Goal: Task Accomplishment & Management: Complete application form

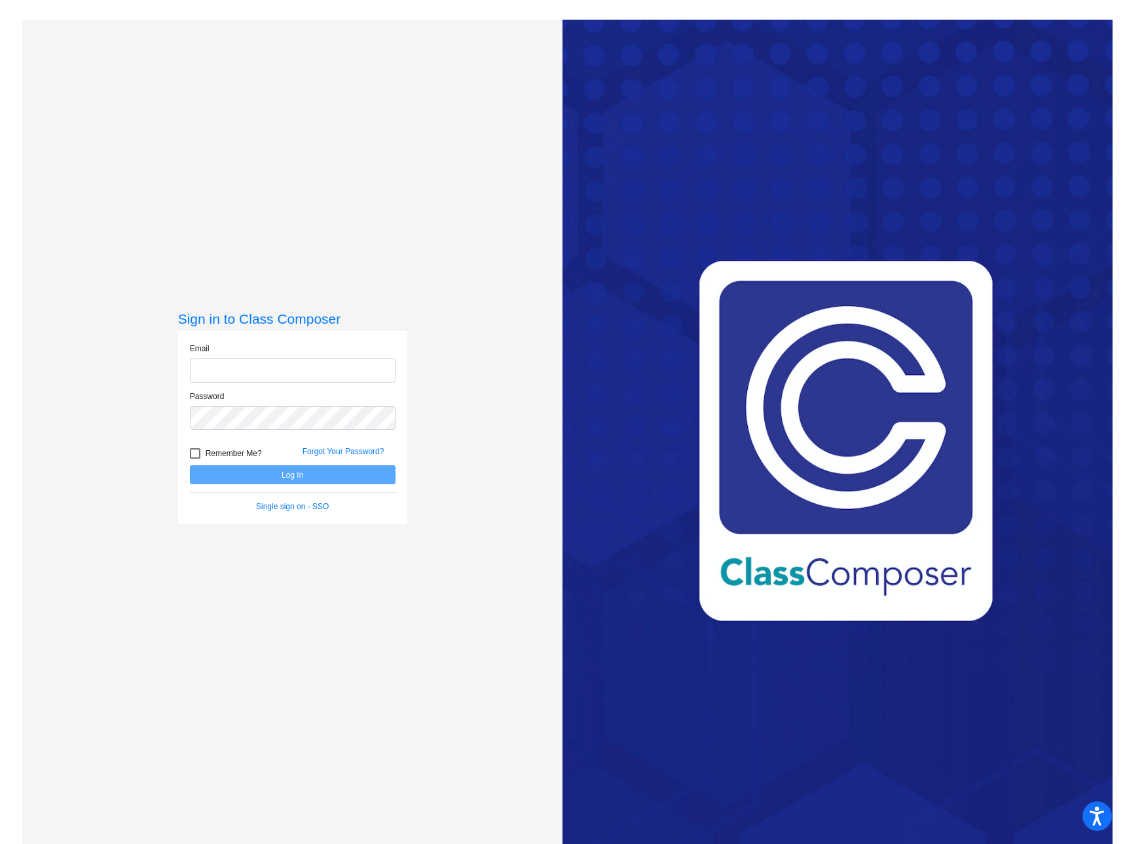
type input "adutcher@grantspass.k12.or.us"
click at [320, 474] on button "Log In" at bounding box center [293, 474] width 206 height 19
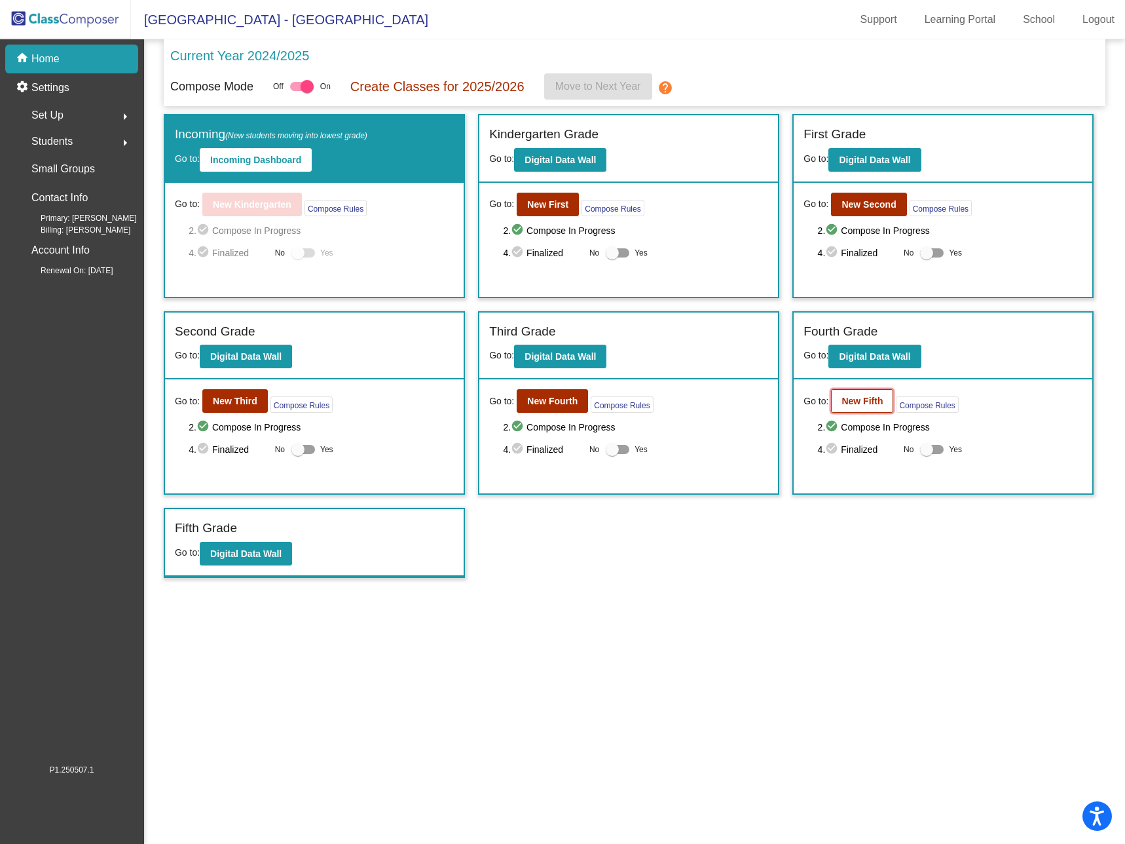
click at [858, 397] on b "New Fifth" at bounding box center [862, 401] width 41 height 10
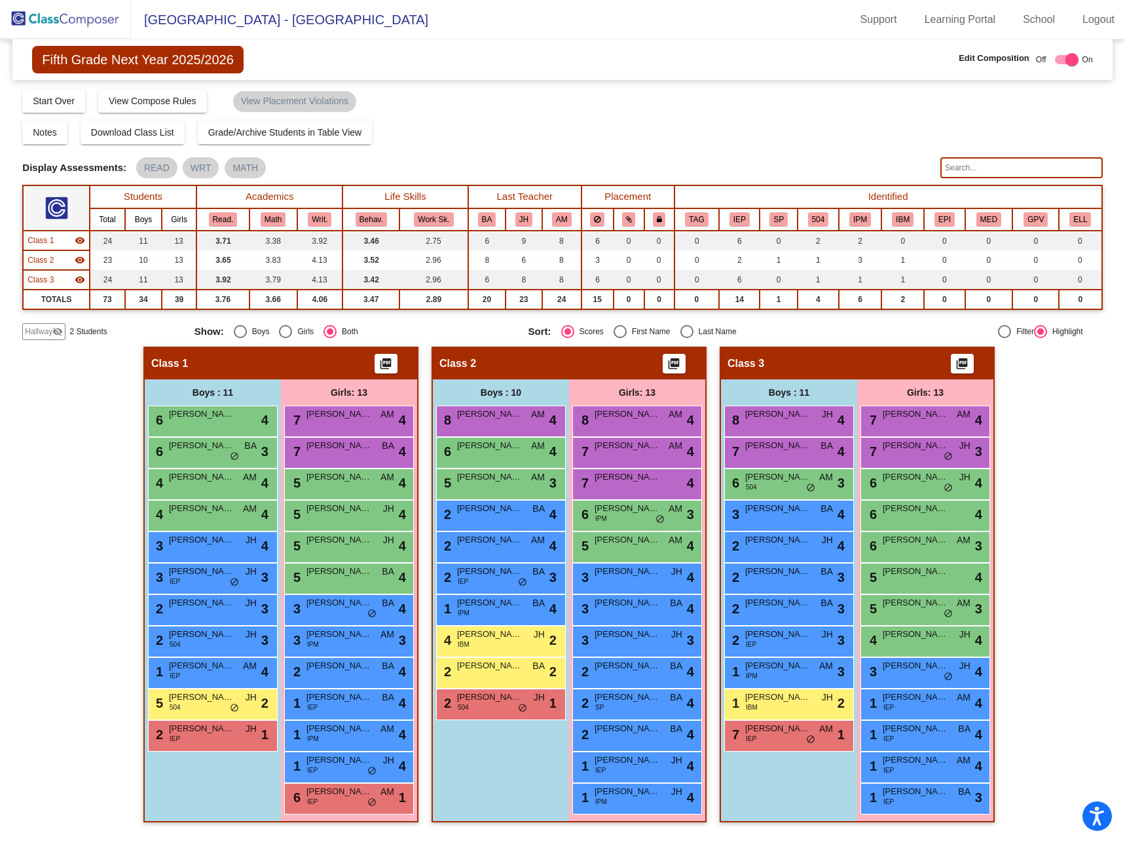
click at [50, 333] on span "Hallway" at bounding box center [39, 332] width 28 height 12
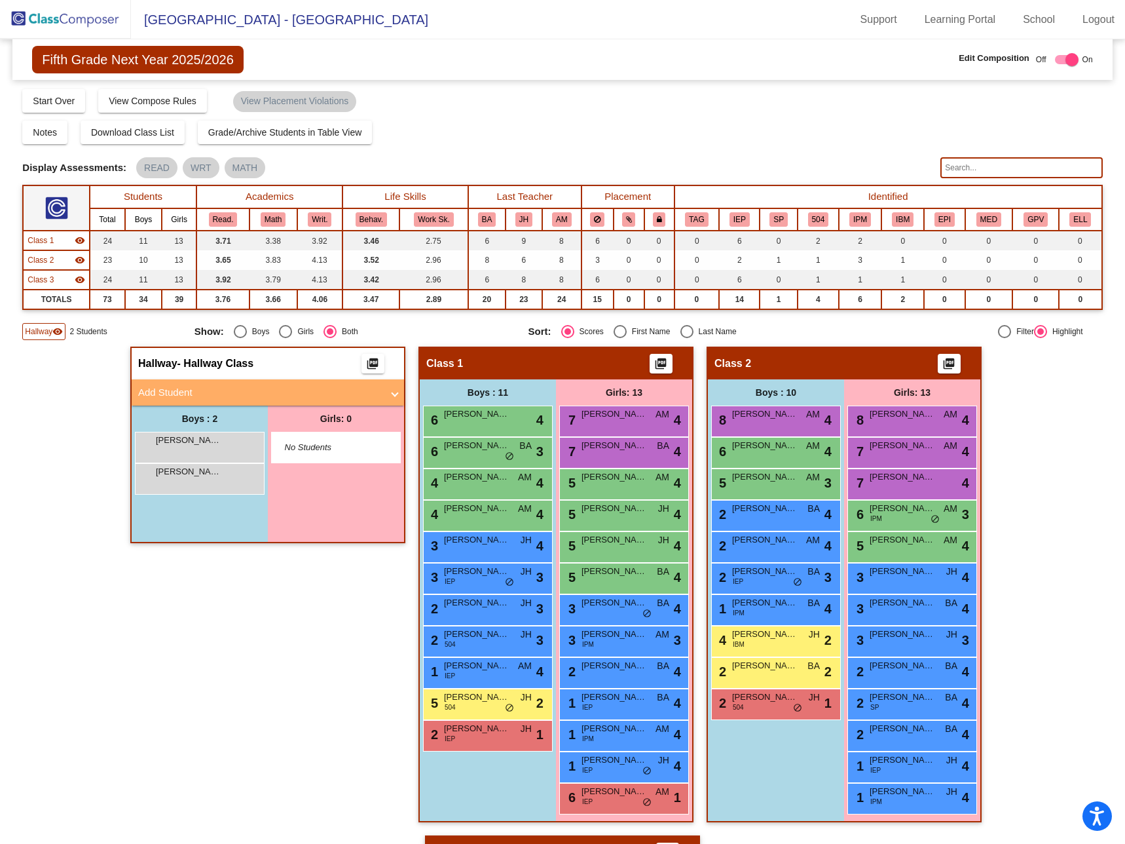
click at [178, 388] on mat-panel-title "Add Student" at bounding box center [260, 392] width 244 height 15
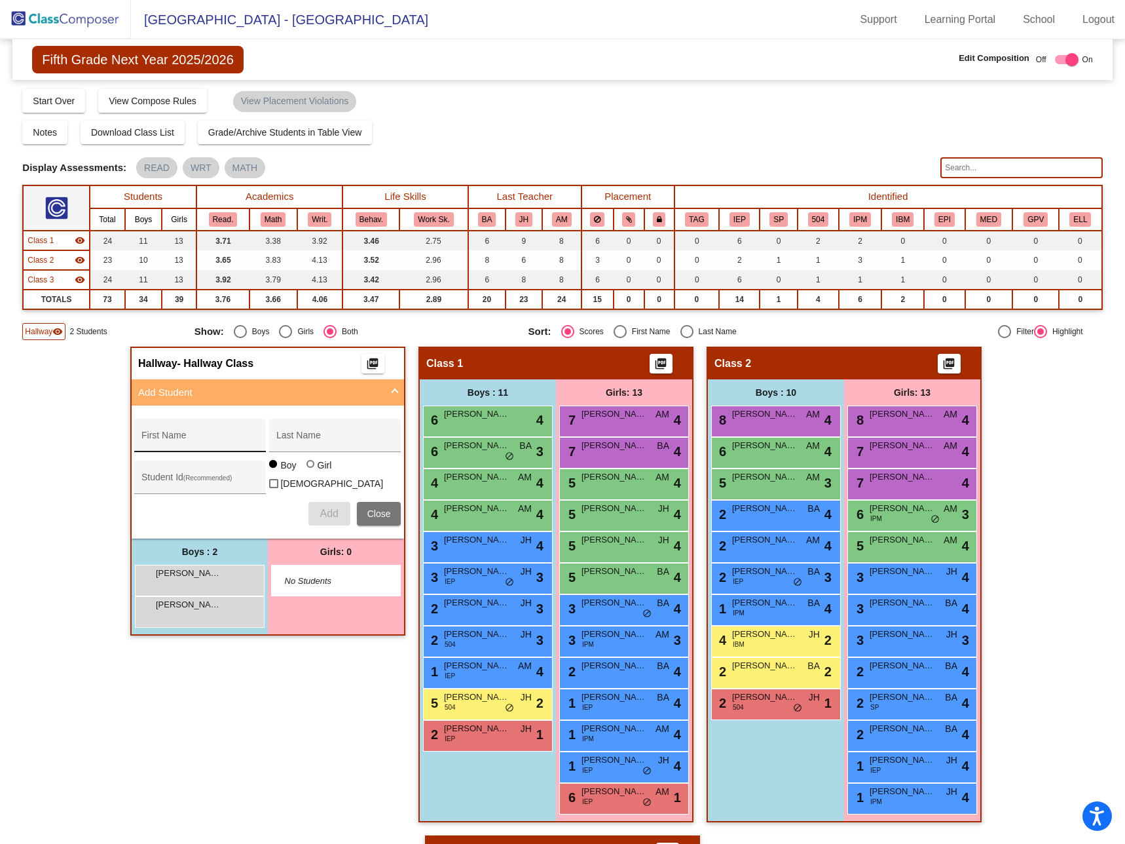
click at [204, 434] on div "First Name" at bounding box center [200, 439] width 118 height 27
type input "Ayo"
type input "Adio"
type input "417824"
click at [327, 511] on span "Add" at bounding box center [329, 513] width 18 height 11
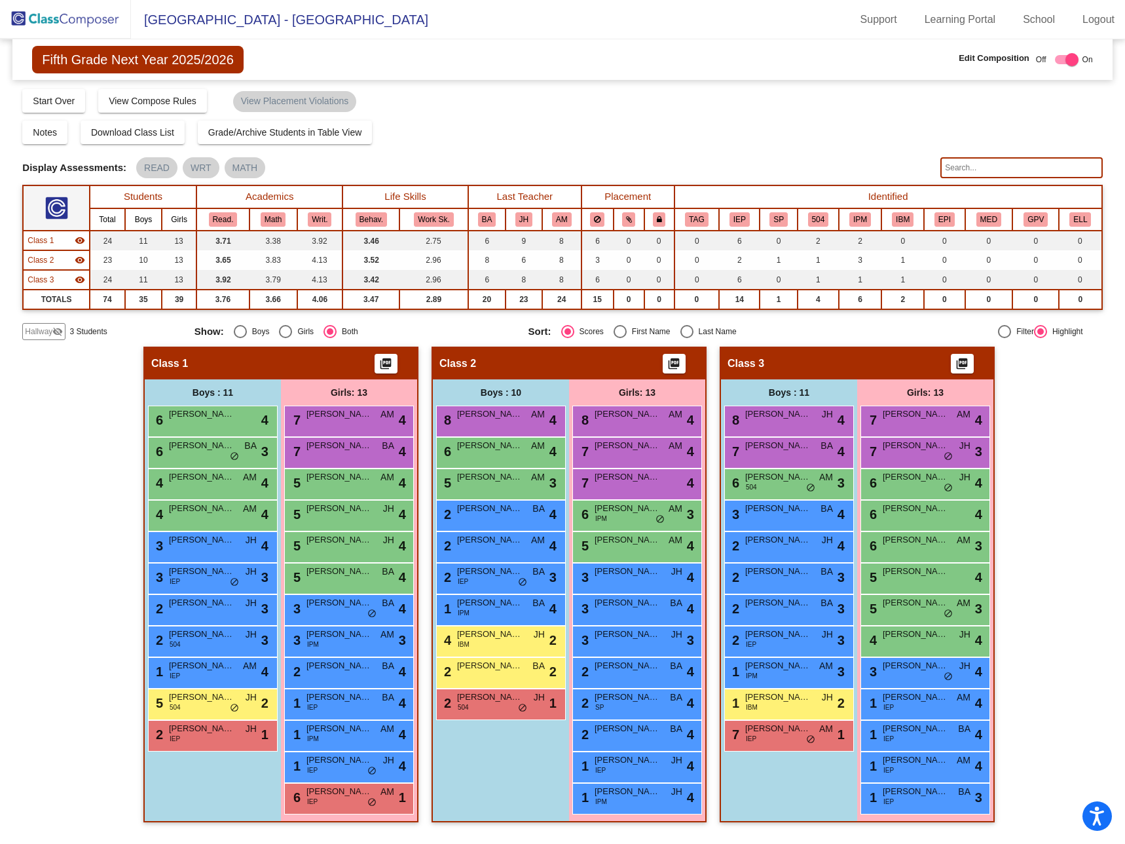
click at [72, 13] on img at bounding box center [65, 19] width 131 height 39
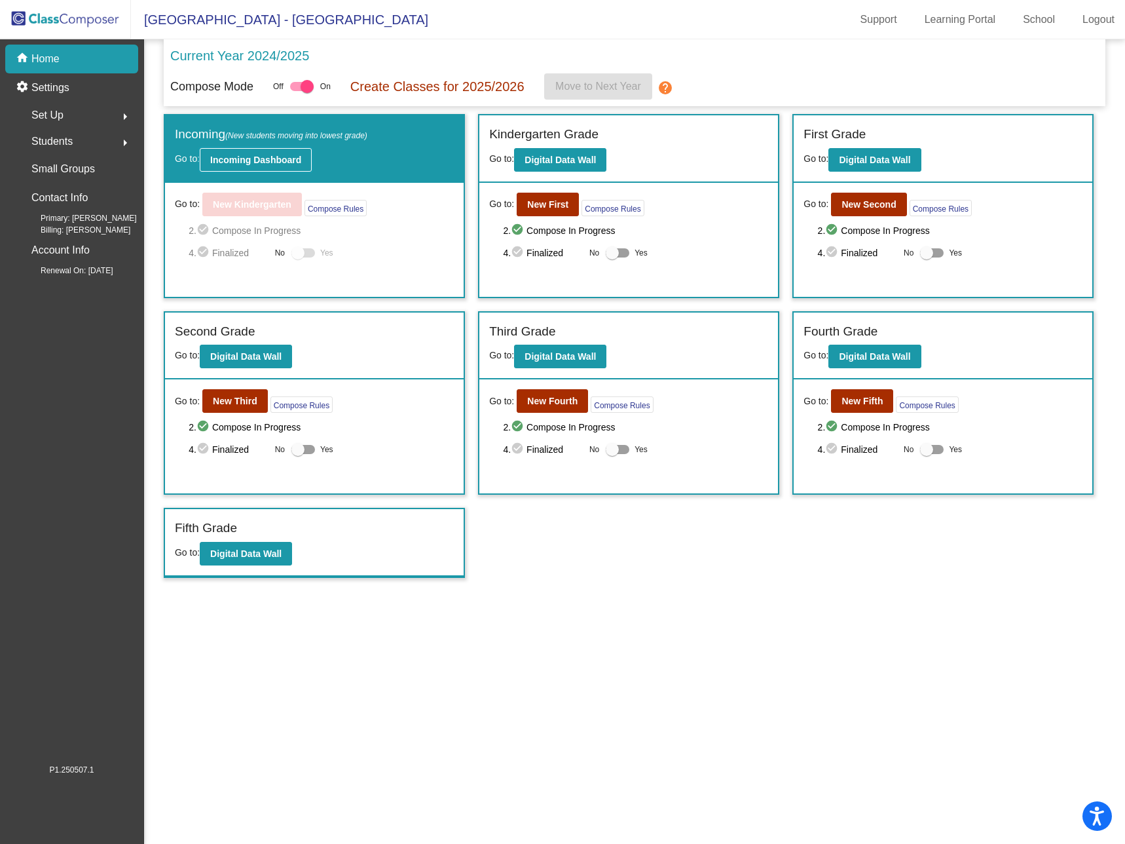
click at [272, 157] on b "Incoming Dashboard" at bounding box center [255, 160] width 91 height 10
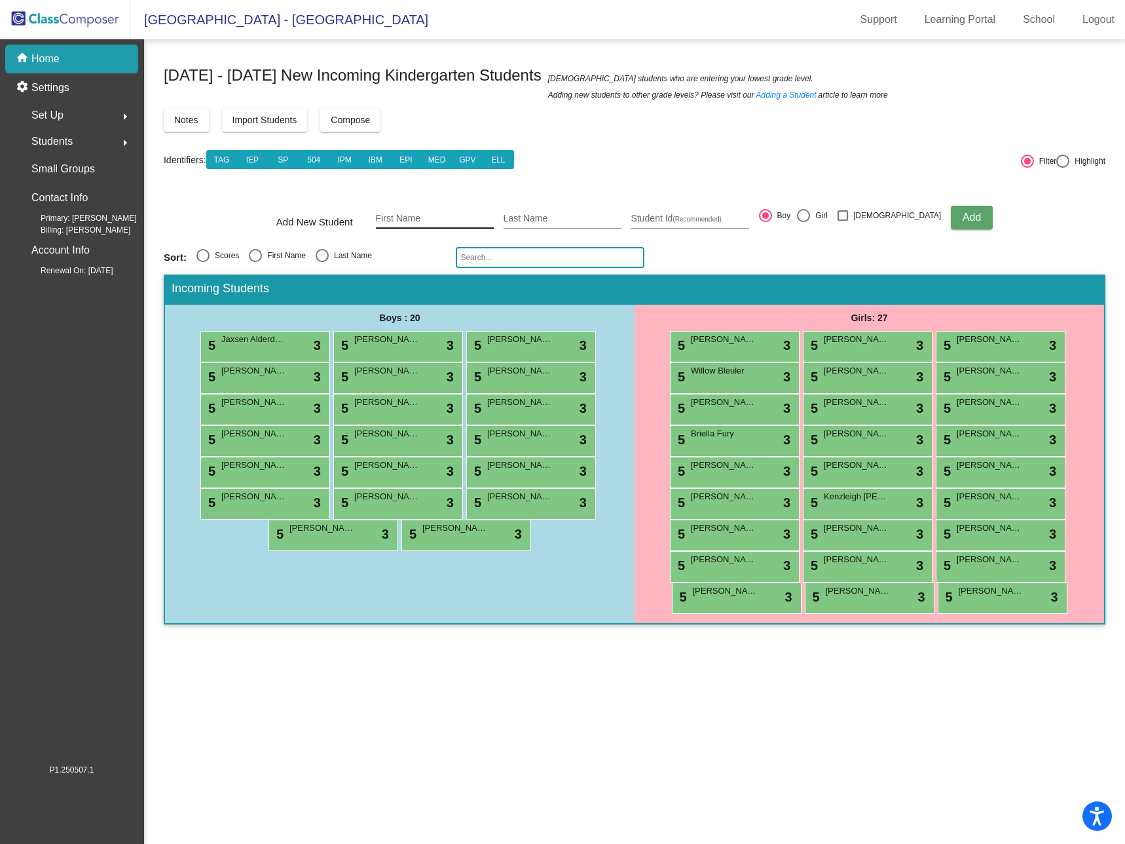
click at [419, 220] on input "First Name" at bounding box center [435, 219] width 118 height 10
type input "[PERSON_NAME]"
type input "417822"
click at [963, 214] on span "Add" at bounding box center [972, 217] width 18 height 11
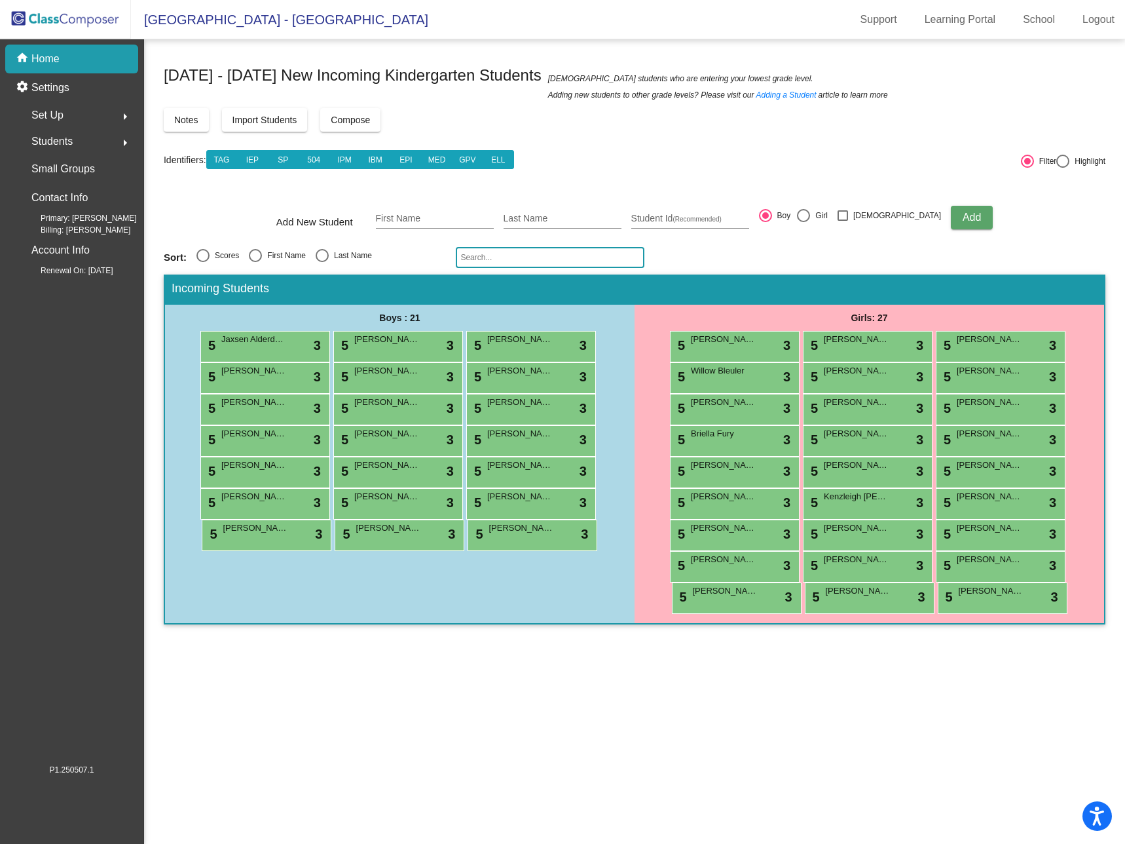
click at [73, 17] on img at bounding box center [65, 19] width 131 height 39
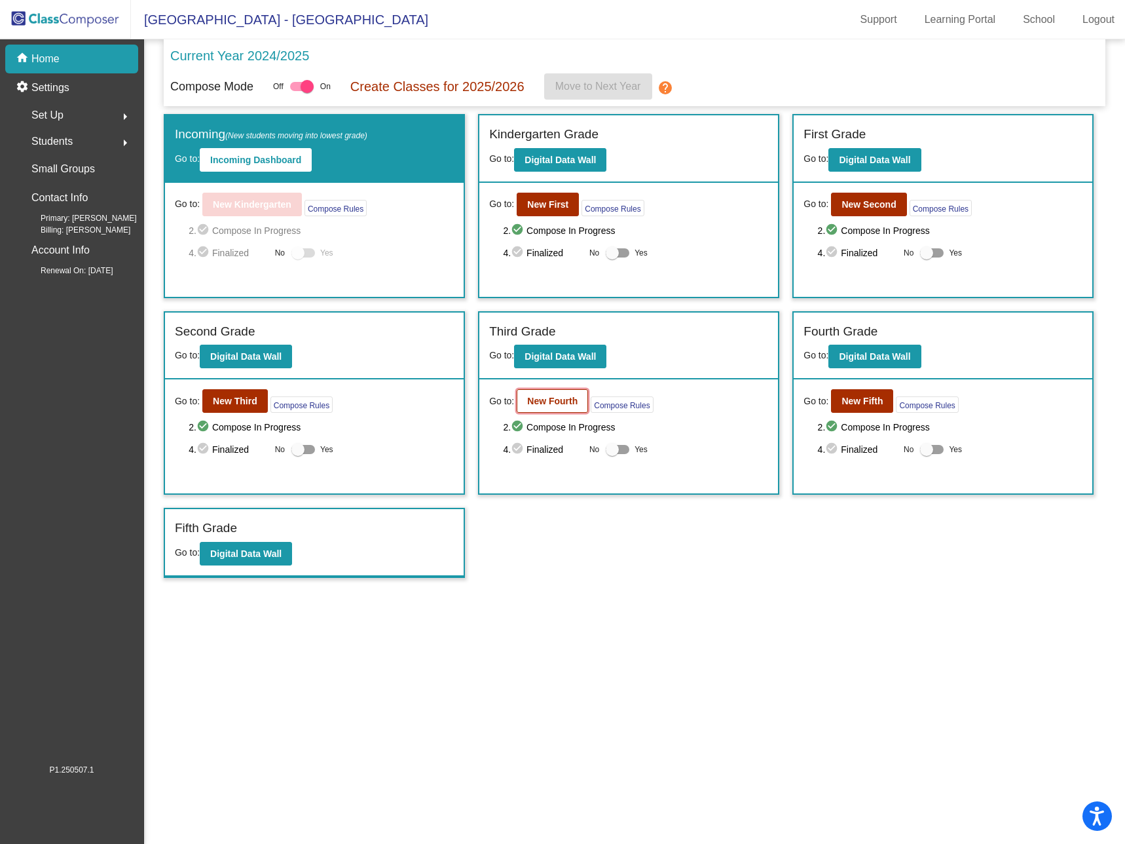
click at [548, 397] on b "New Fourth" at bounding box center [552, 401] width 50 height 10
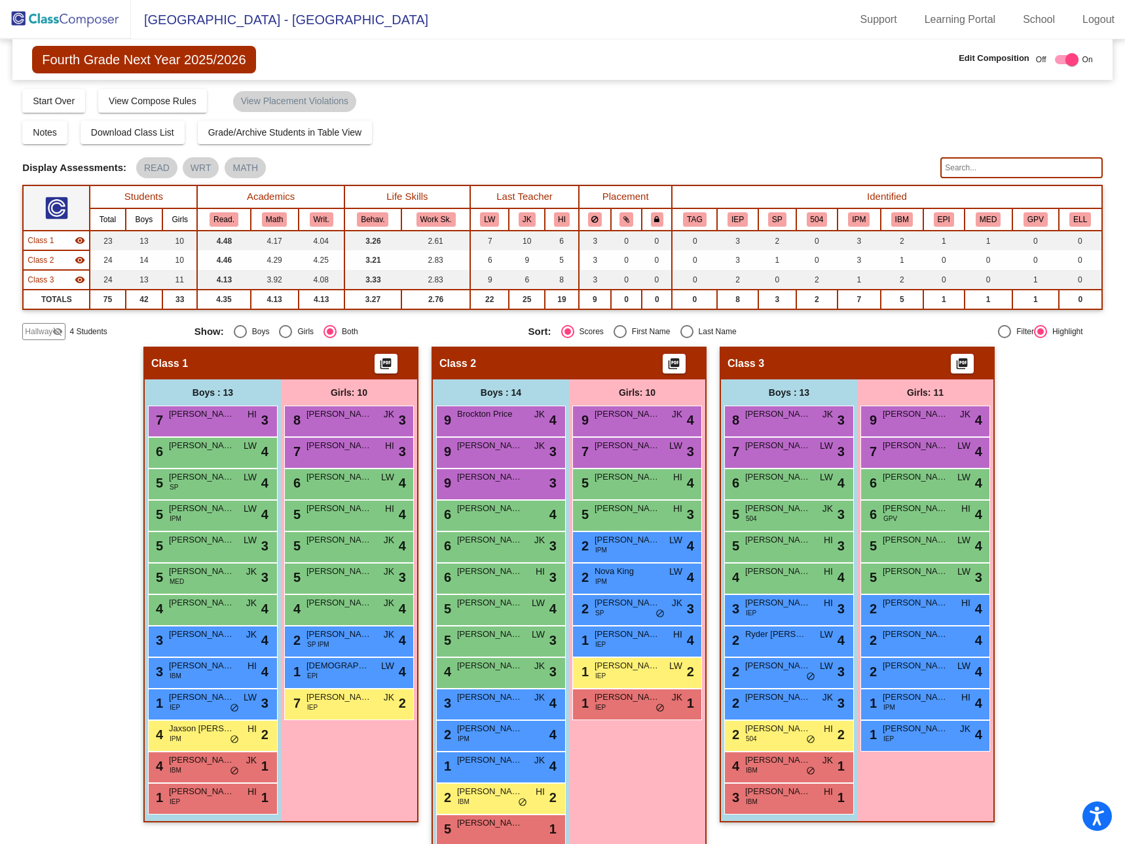
click at [40, 327] on span "Hallway" at bounding box center [39, 332] width 28 height 12
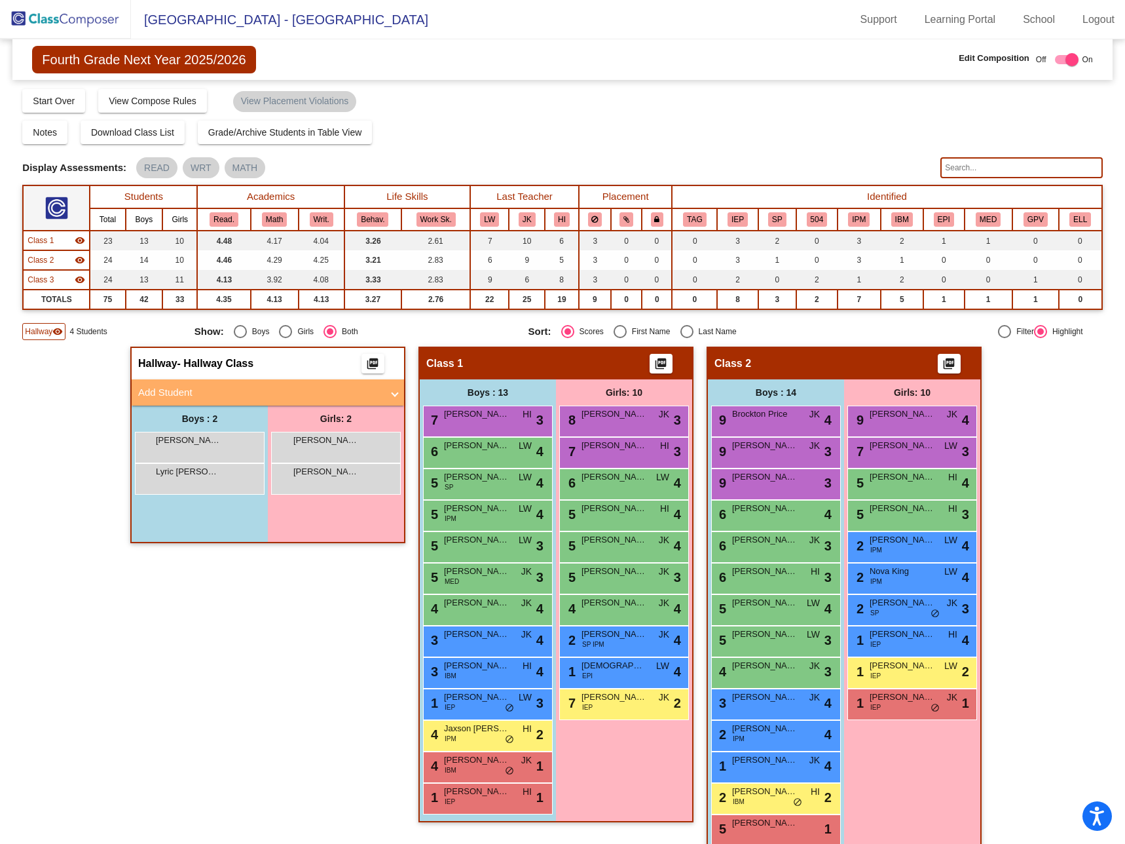
click at [140, 388] on mat-panel-title "Add Student" at bounding box center [260, 392] width 244 height 15
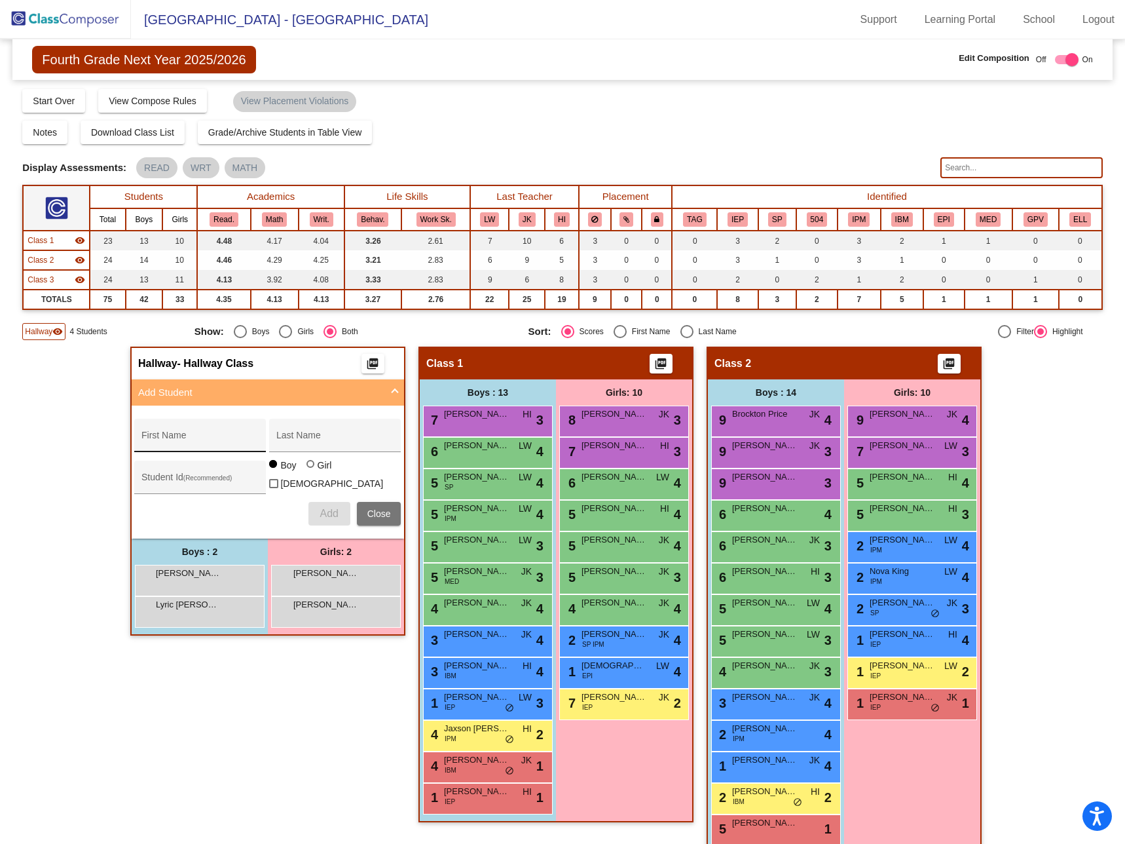
click at [188, 434] on div "First Name" at bounding box center [200, 439] width 118 height 27
type input "[PERSON_NAME]"
type input "Bull"
drag, startPoint x: 169, startPoint y: 489, endPoint x: 169, endPoint y: 473, distance: 16.4
click at [169, 483] on div "Student Id (Recommended)" at bounding box center [200, 480] width 118 height 27
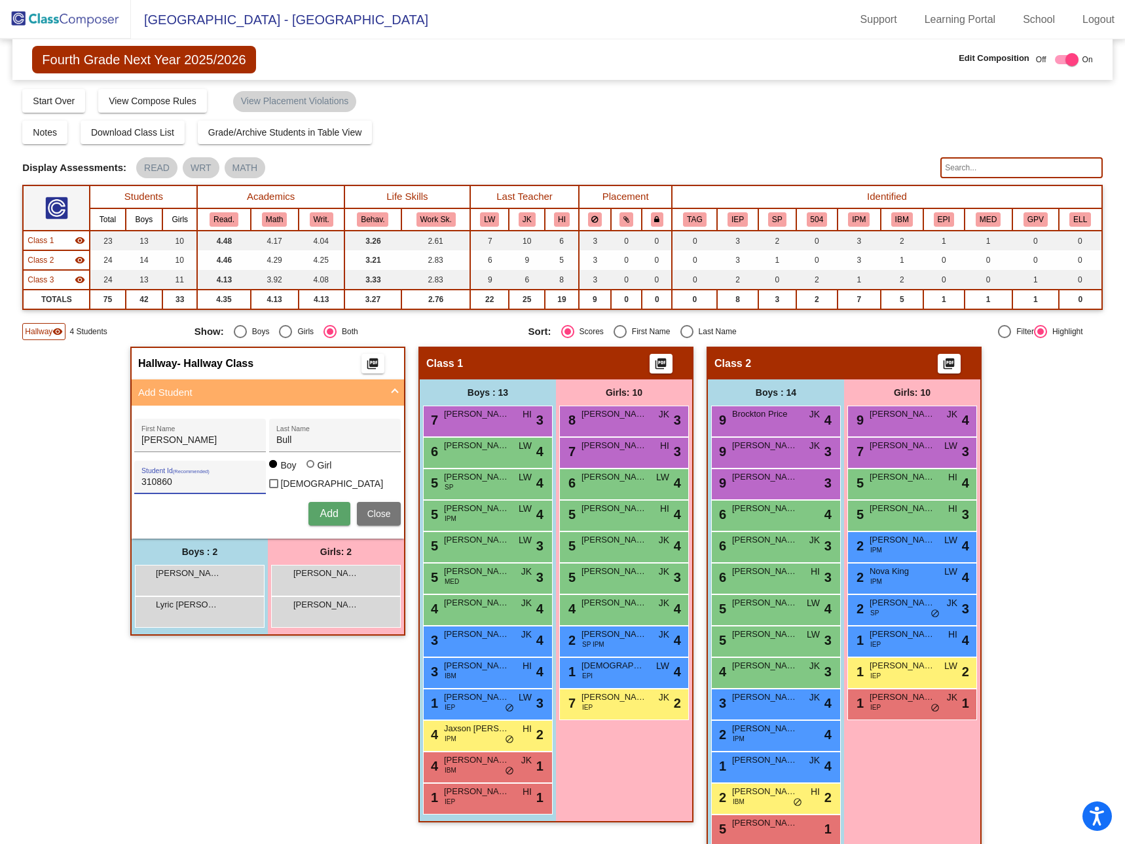
type input "310860"
click at [329, 509] on span "Add" at bounding box center [329, 513] width 18 height 11
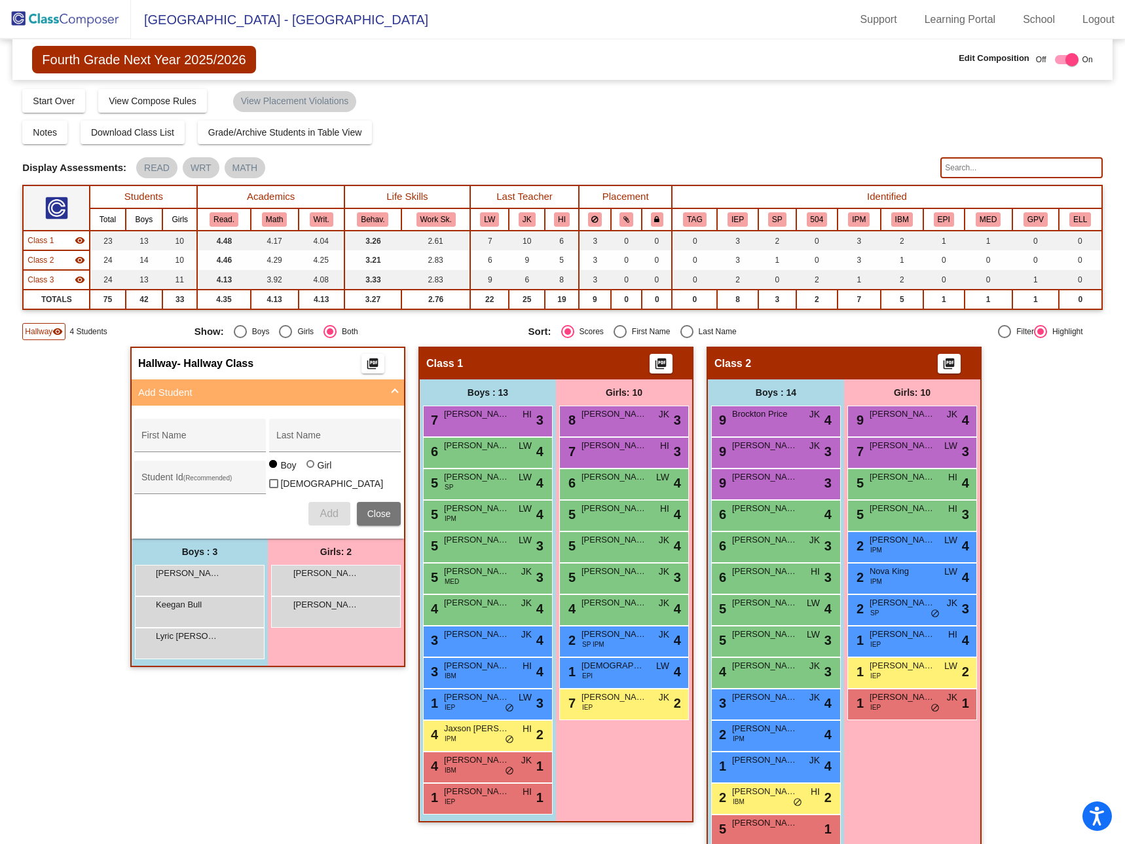
click at [447, 115] on div "Display Scores for Years: [DATE] - [DATE] [DATE] - [DATE] Grade/Archive Student…" at bounding box center [562, 214] width 1080 height 252
click at [69, 18] on img at bounding box center [65, 19] width 131 height 39
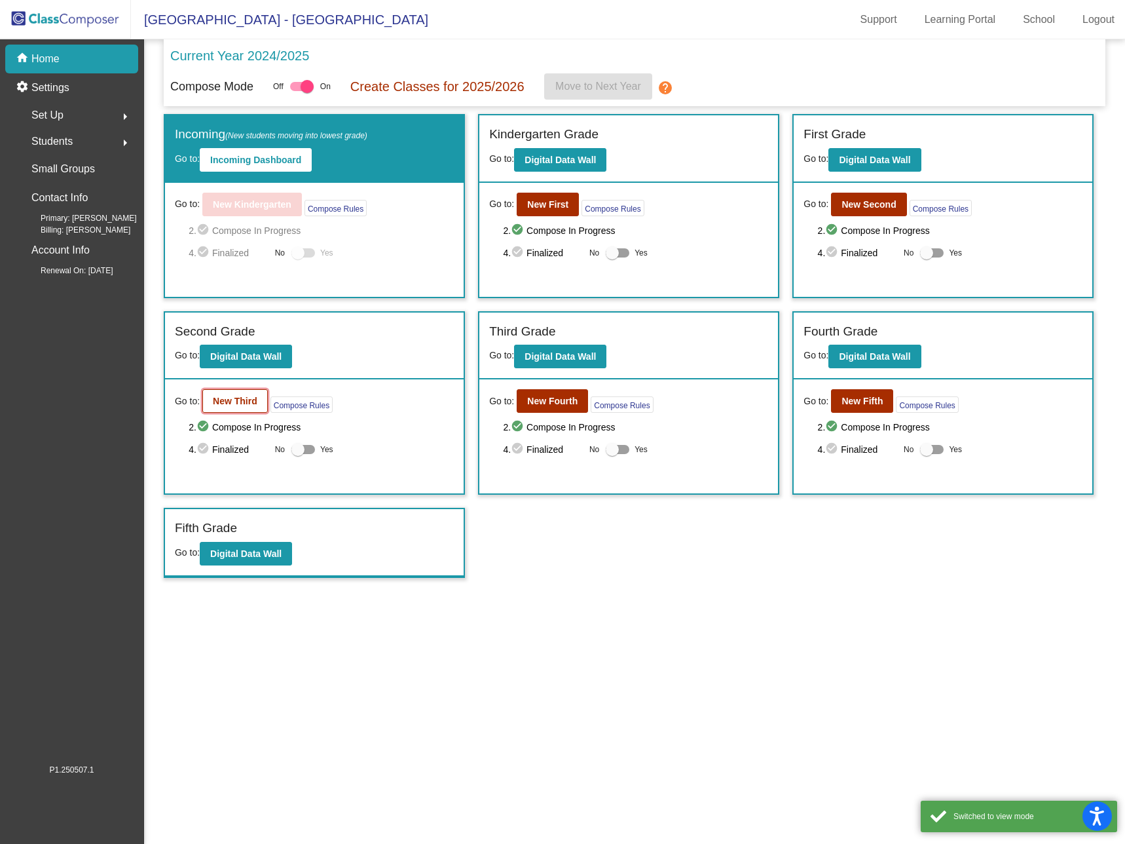
click at [236, 403] on b "New Third" at bounding box center [235, 401] width 45 height 10
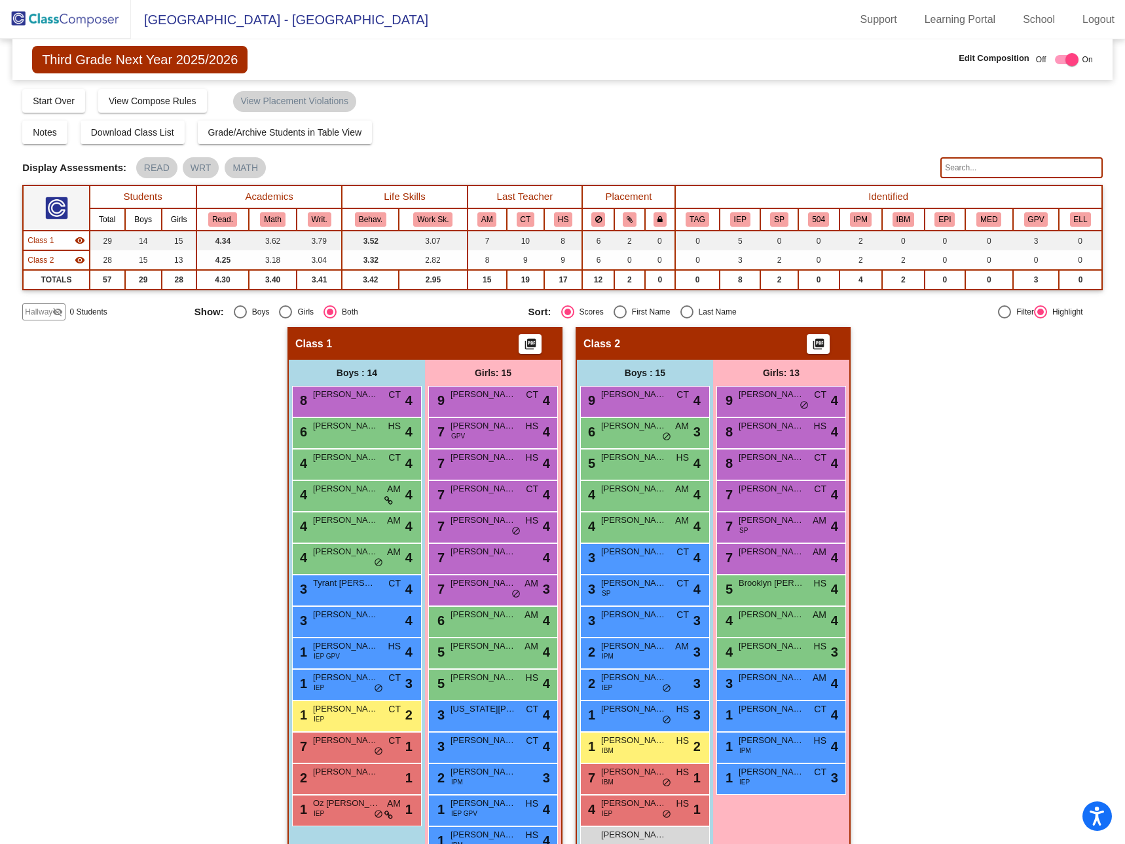
click at [44, 308] on span "Hallway" at bounding box center [39, 312] width 28 height 12
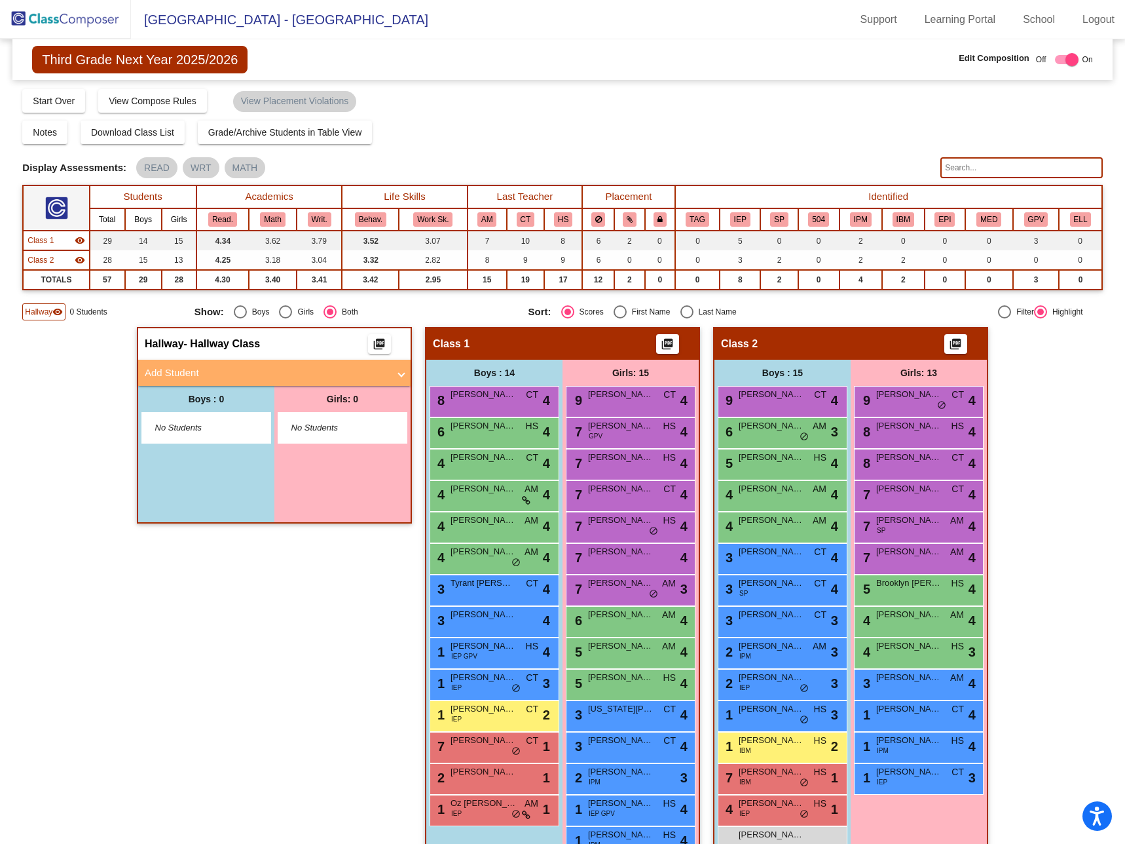
click at [168, 369] on mat-panel-title "Add Student" at bounding box center [267, 372] width 244 height 15
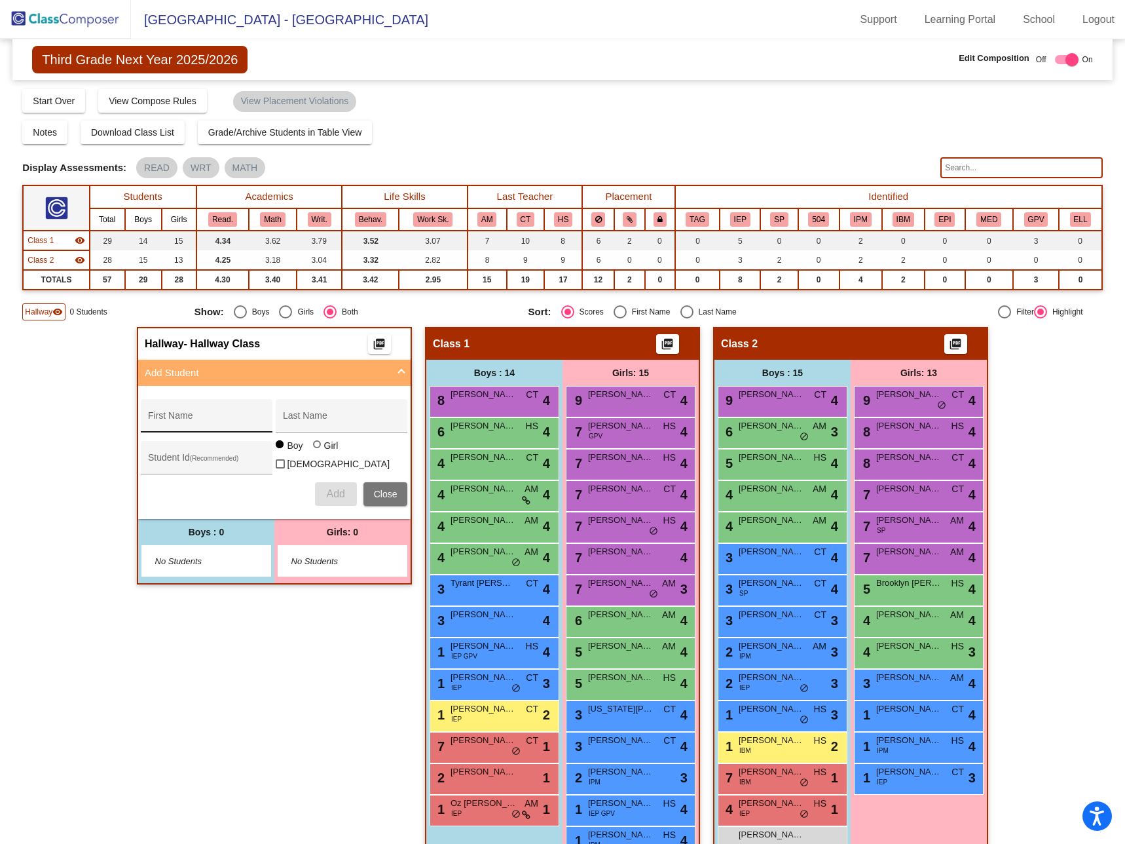
click at [196, 422] on input "First Name" at bounding box center [207, 420] width 118 height 10
type input "Kooper"
type input "[PERSON_NAME]"
drag, startPoint x: 212, startPoint y: 388, endPoint x: 204, endPoint y: 455, distance: 66.6
click at [204, 455] on div "Hallway - Hallway Class picture_as_pdf Add Student [PERSON_NAME] First Name [PE…" at bounding box center [274, 455] width 272 height 255
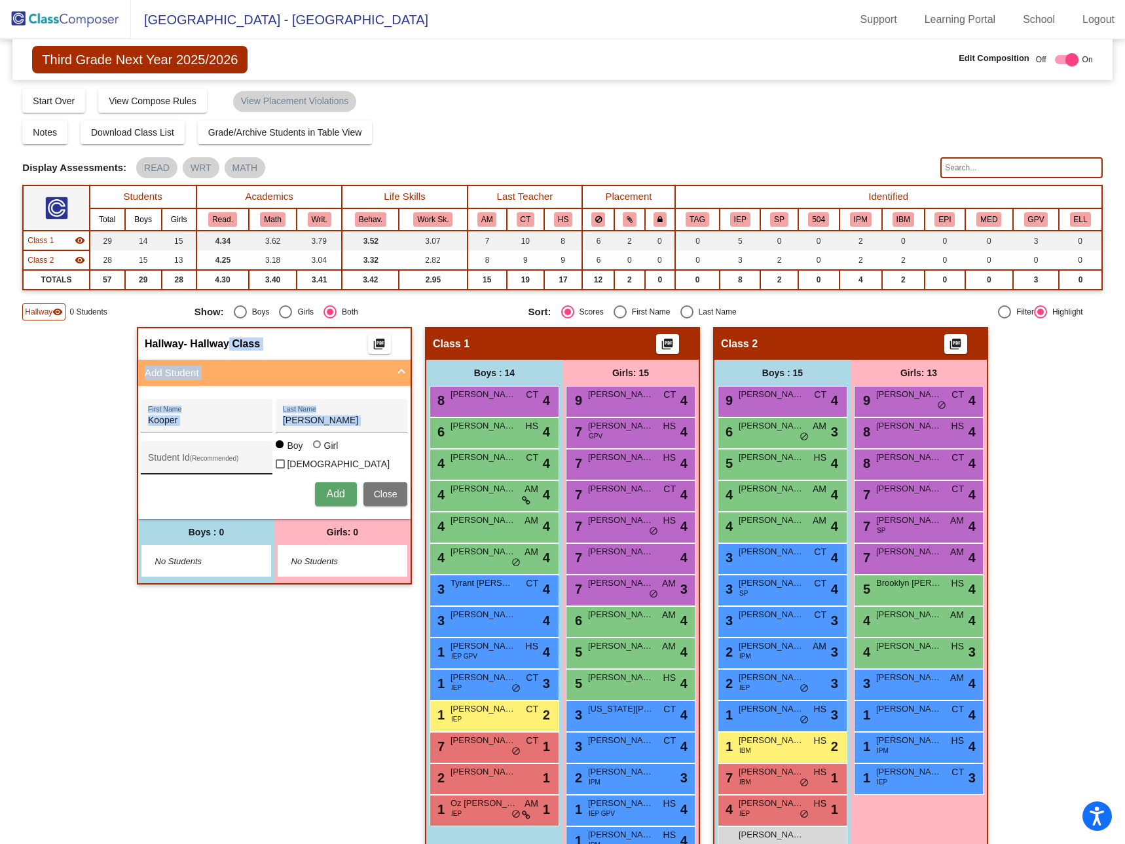
click at [204, 453] on div "Student Id (Recommended)" at bounding box center [207, 460] width 118 height 27
type input "310198"
click at [263, 493] on div "Add Close" at bounding box center [274, 494] width 267 height 24
click at [337, 490] on span "Add" at bounding box center [335, 493] width 18 height 11
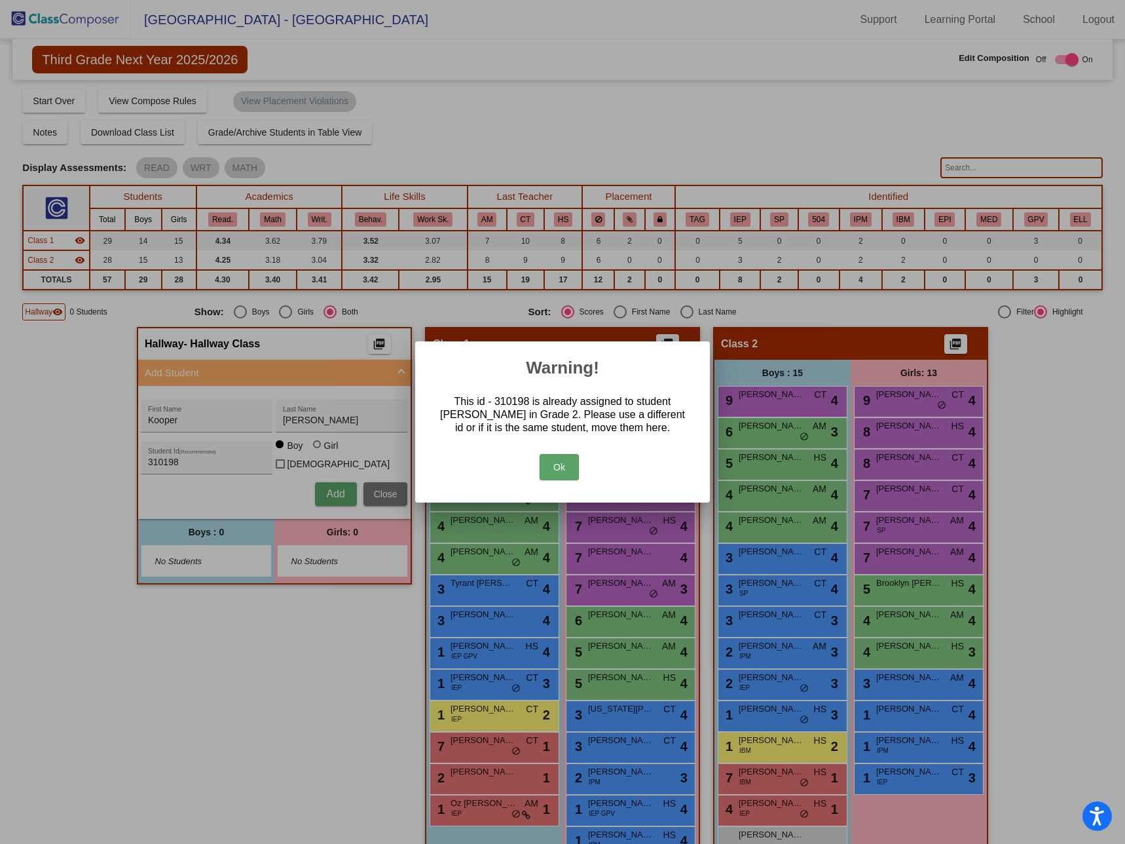
click at [559, 468] on button "Ok" at bounding box center [559, 467] width 39 height 26
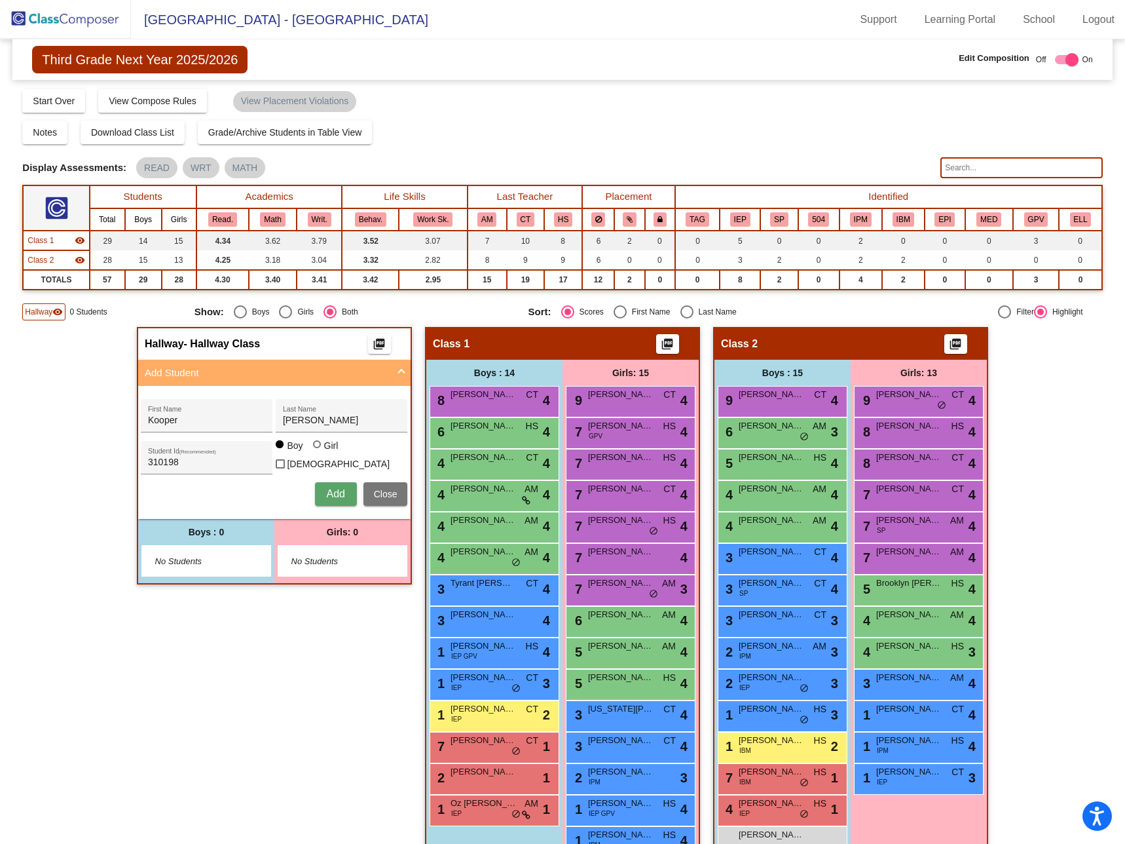
click at [294, 653] on div "Hallway - Hallway Class picture_as_pdf Add Student [PERSON_NAME] First Name [PE…" at bounding box center [274, 602] width 275 height 551
click at [384, 493] on span "Close" at bounding box center [386, 494] width 24 height 10
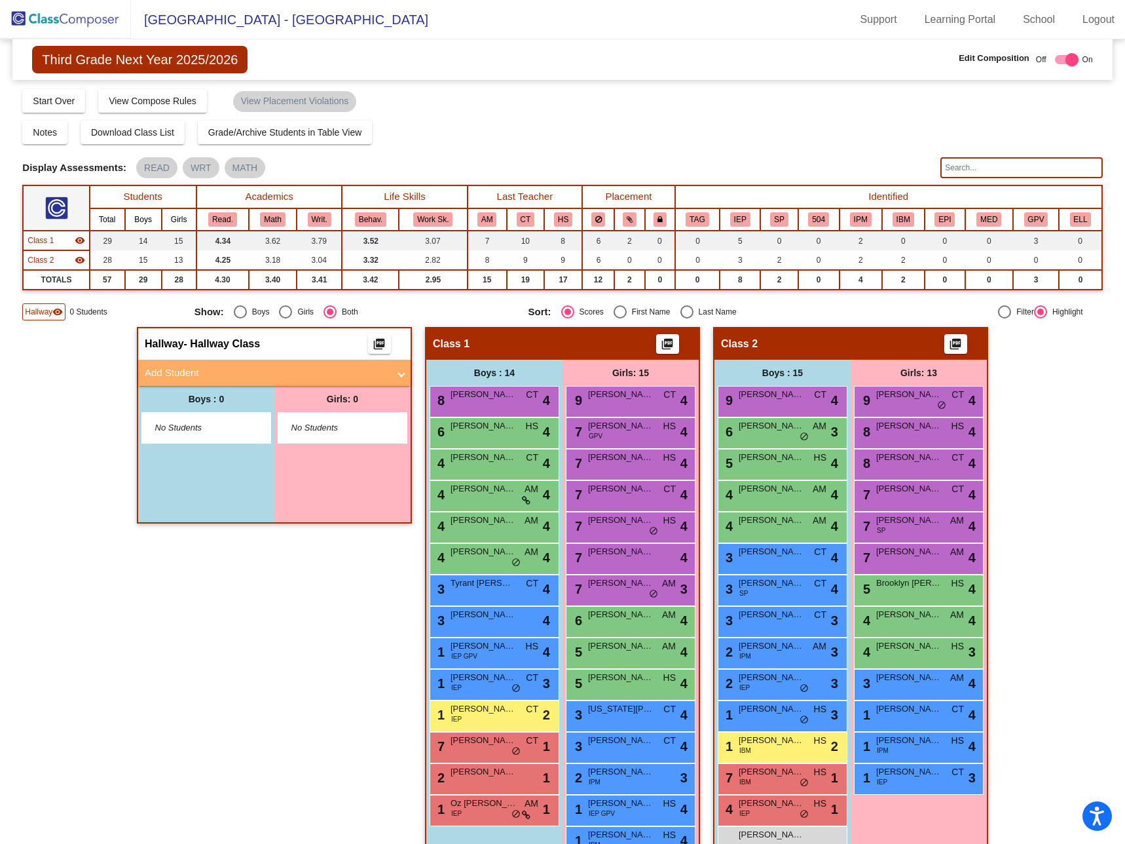
click at [89, 410] on div "Hallway - Hallway Class picture_as_pdf Add Student [PERSON_NAME] First Name [PE…" at bounding box center [562, 602] width 1080 height 551
click at [79, 387] on div "Hallway - Hallway Class picture_as_pdf Add Student [PERSON_NAME] First Name [PE…" at bounding box center [562, 602] width 1080 height 551
click at [60, 17] on img at bounding box center [65, 19] width 131 height 39
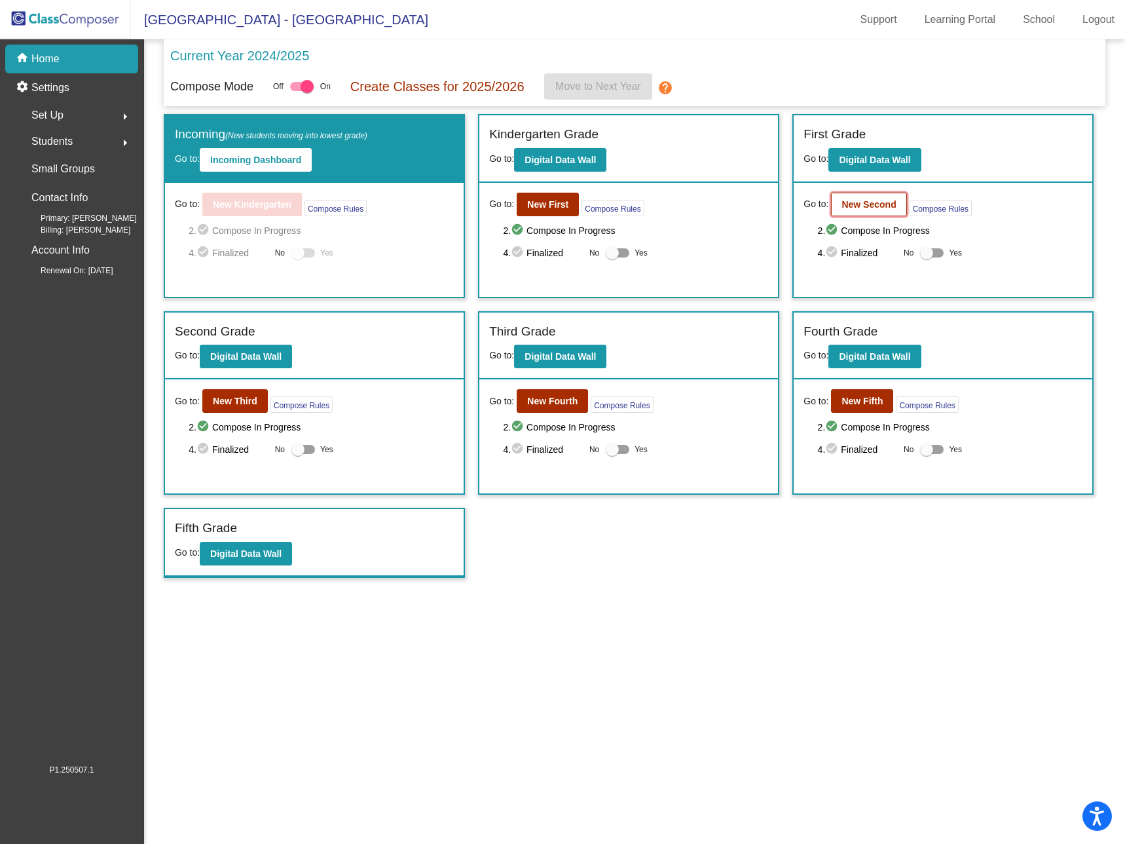
click at [870, 205] on b "New Second" at bounding box center [869, 204] width 54 height 10
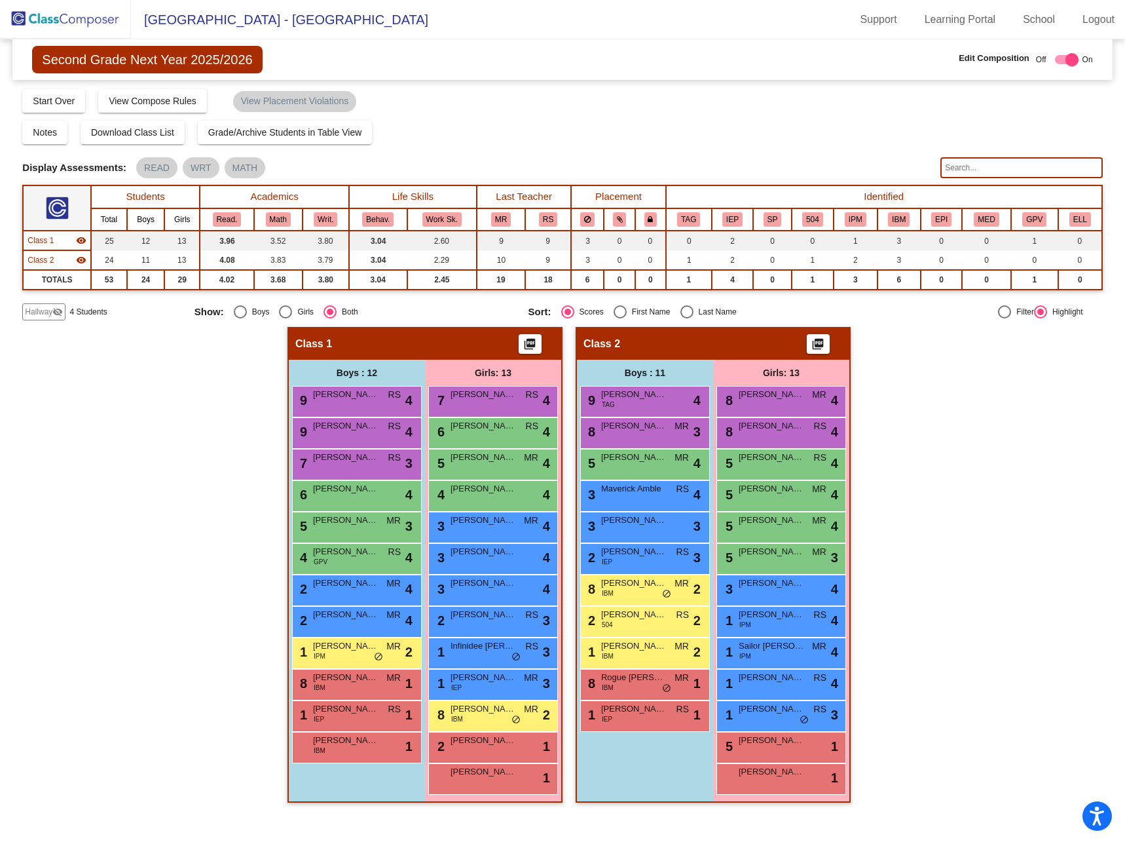
click at [39, 305] on div "Hallway visibility_off" at bounding box center [43, 311] width 43 height 17
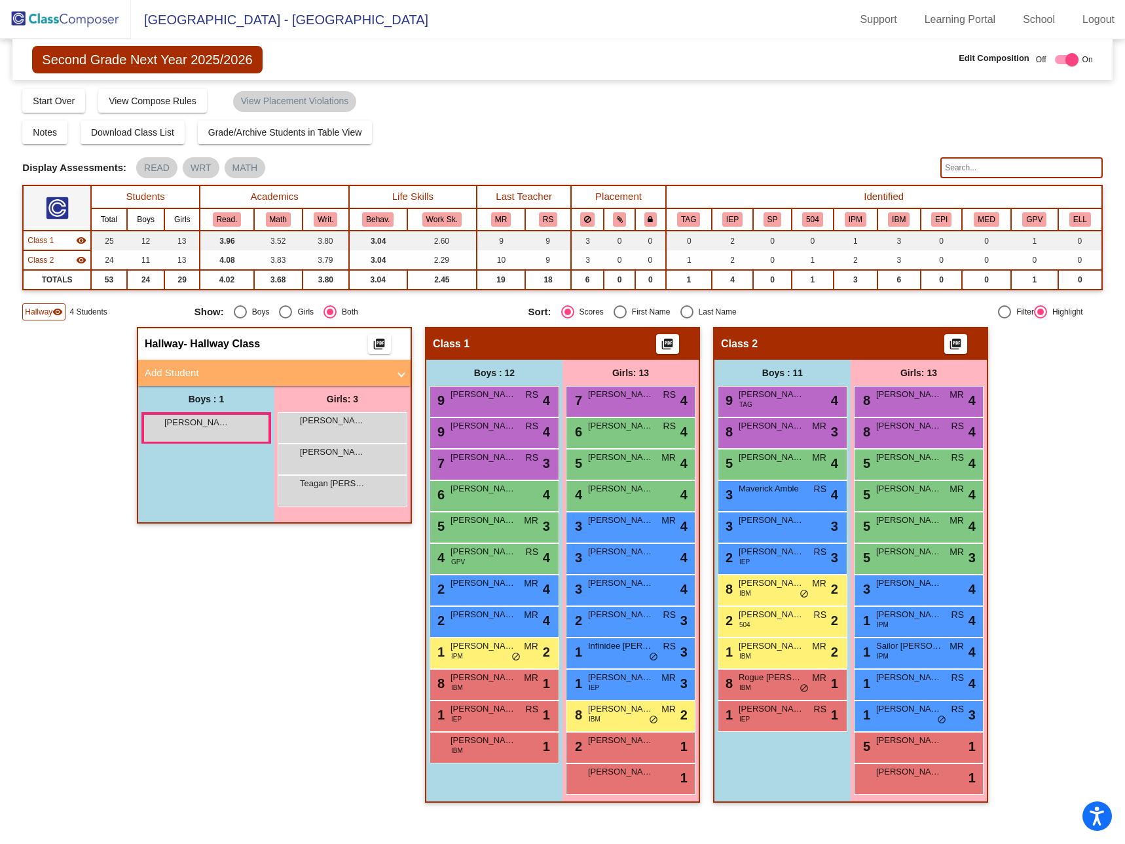
click at [71, 18] on img at bounding box center [65, 19] width 131 height 39
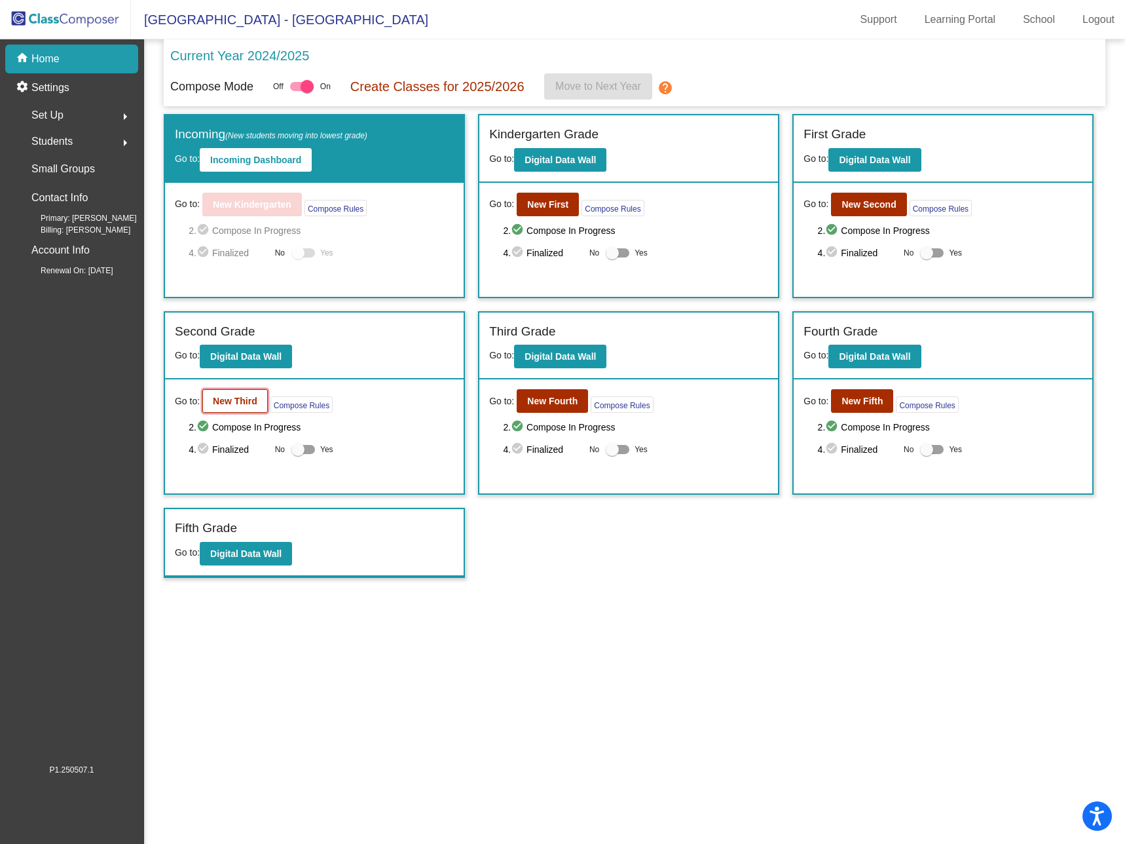
click at [238, 400] on b "New Third" at bounding box center [235, 401] width 45 height 10
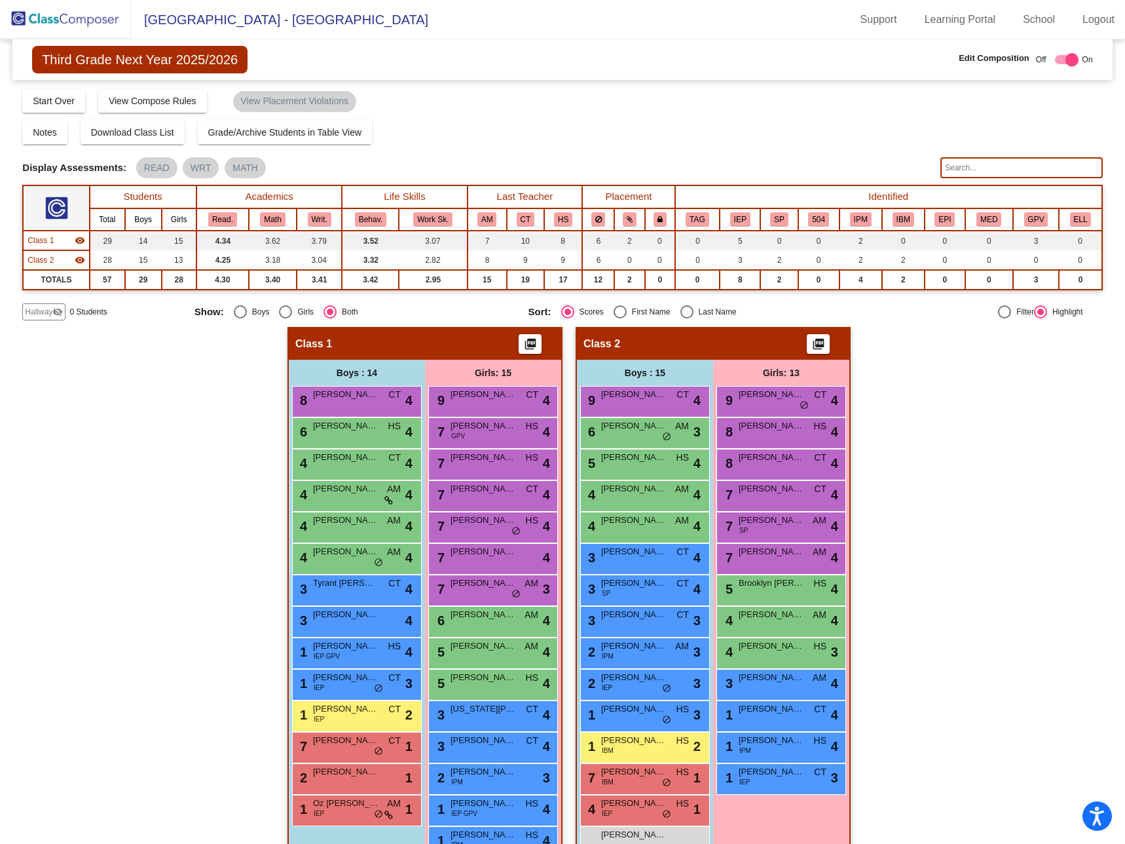
click at [1020, 157] on input "text" at bounding box center [1022, 167] width 162 height 21
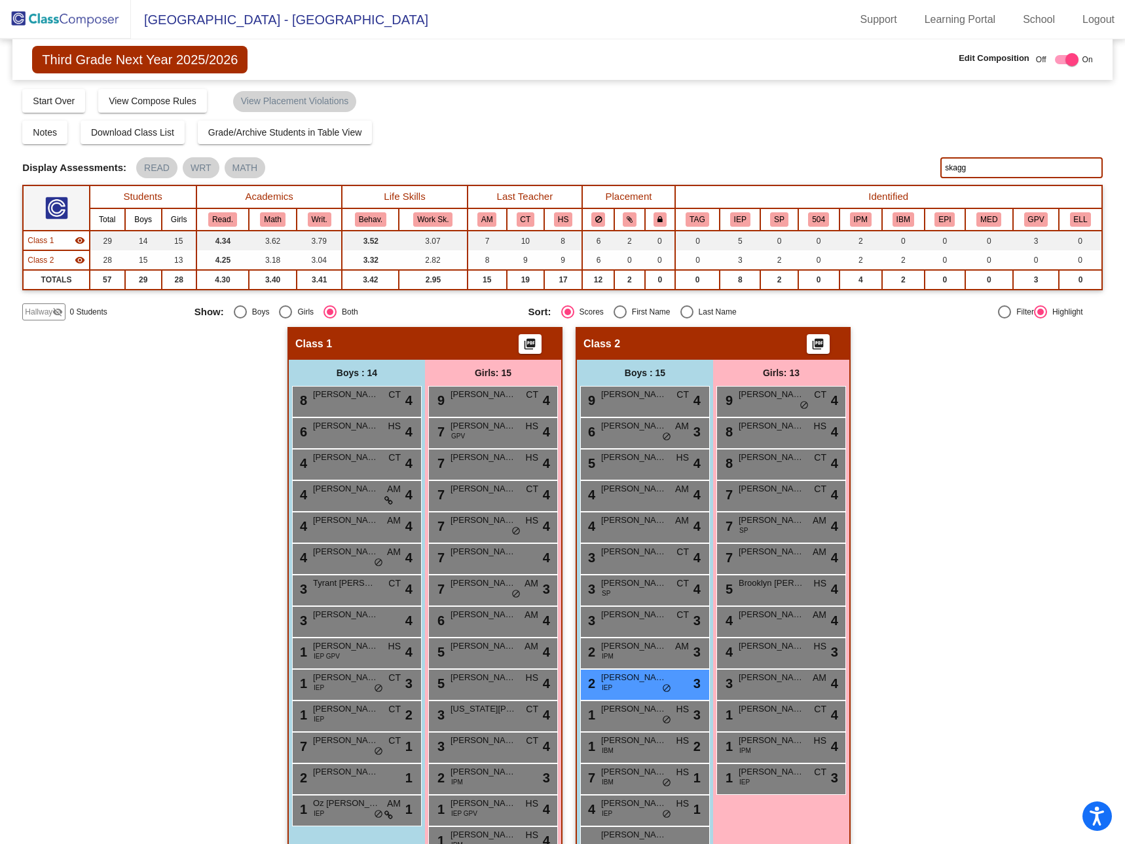
type input "skagg"
click at [815, 158] on div "Display Assessments: READ WRT MATH" at bounding box center [476, 167] width 908 height 21
click at [52, 15] on img at bounding box center [65, 19] width 131 height 39
